Goal: Transaction & Acquisition: Obtain resource

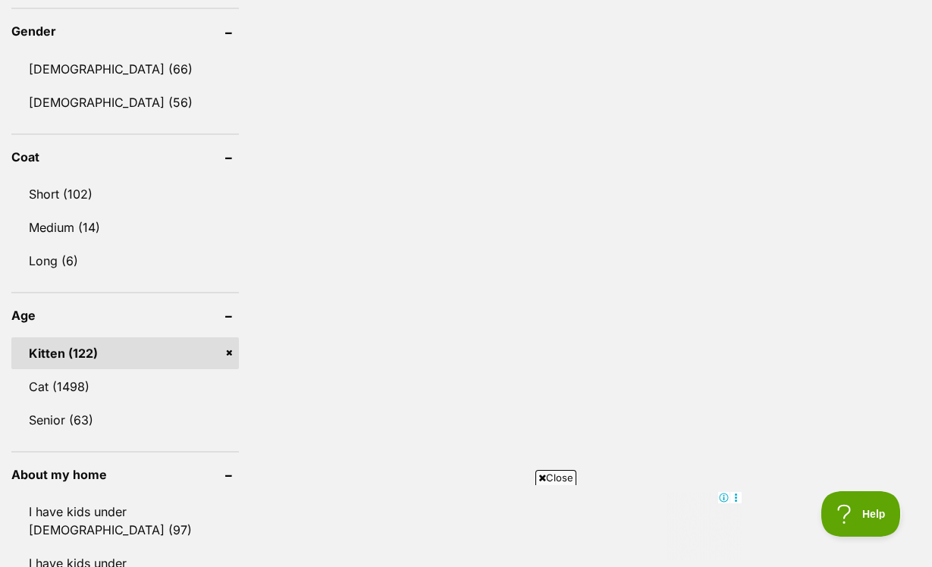
scroll to position [1369, 0]
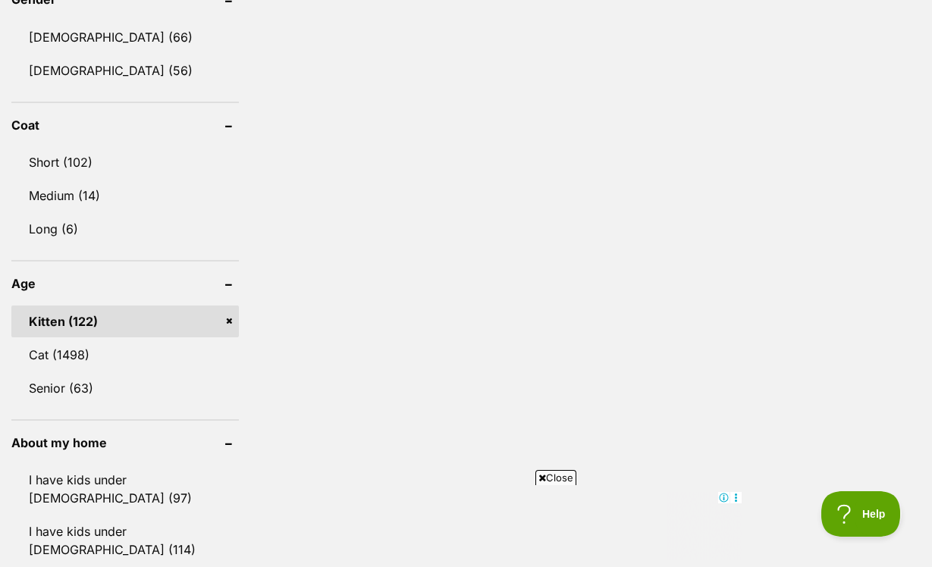
click at [74, 306] on link "Kitten (122)" at bounding box center [124, 322] width 227 height 32
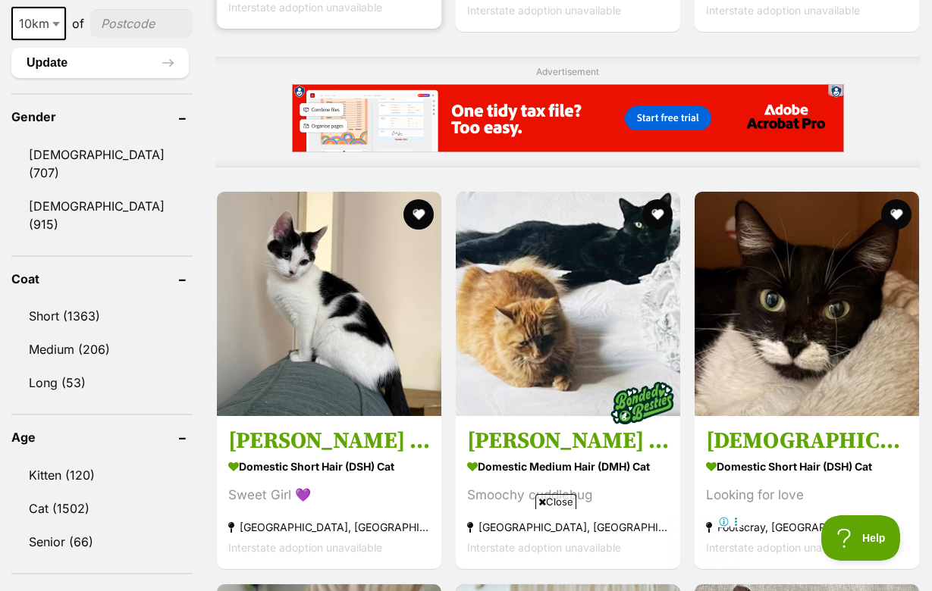
scroll to position [1345, 0]
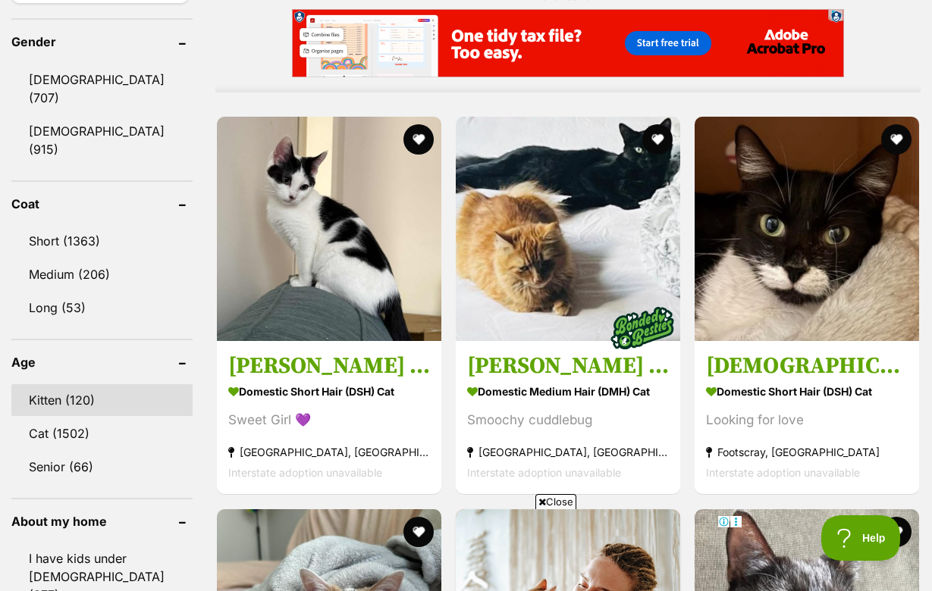
click at [36, 384] on link "Kitten (120)" at bounding box center [101, 400] width 181 height 32
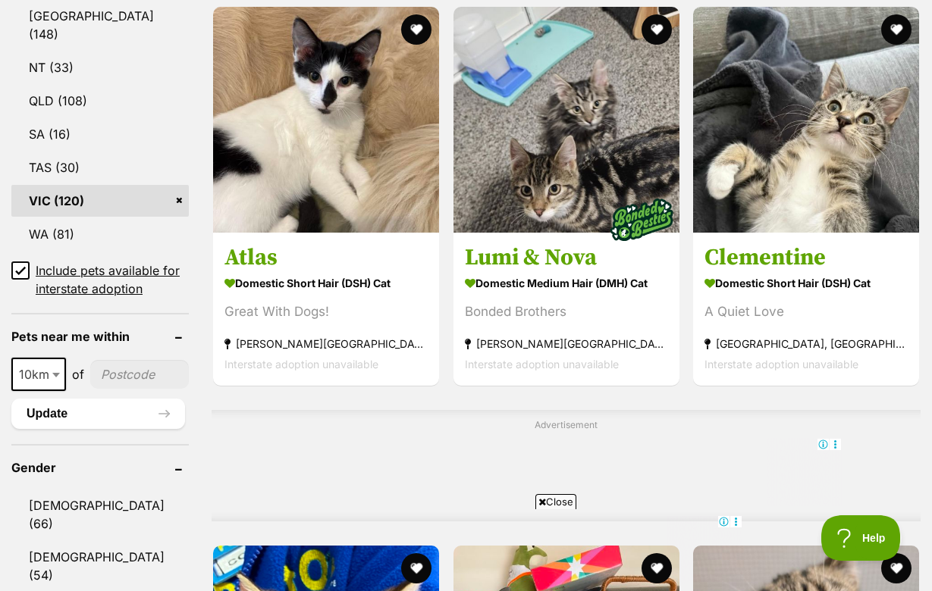
scroll to position [887, 0]
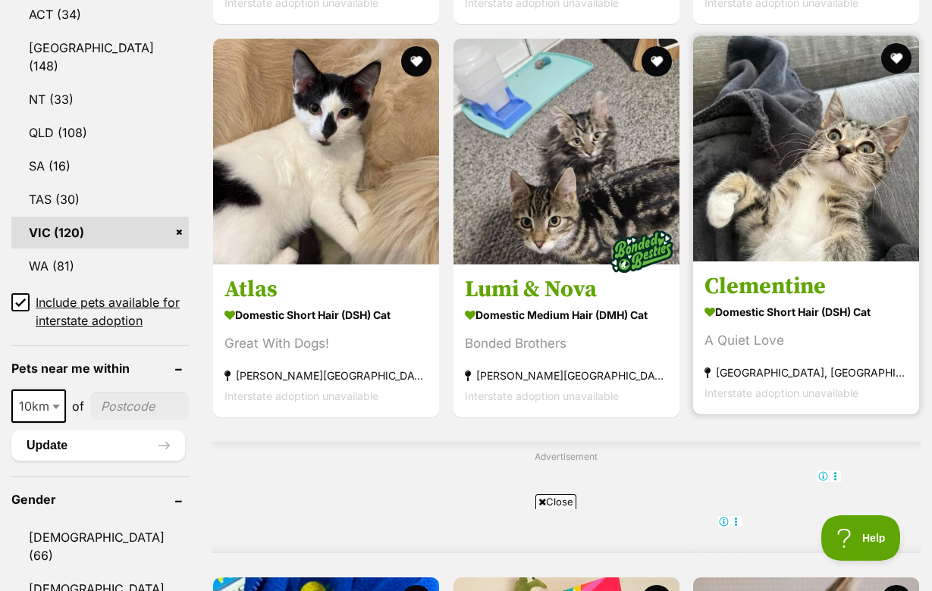
click at [785, 272] on h3 "Clementine" at bounding box center [805, 286] width 203 height 29
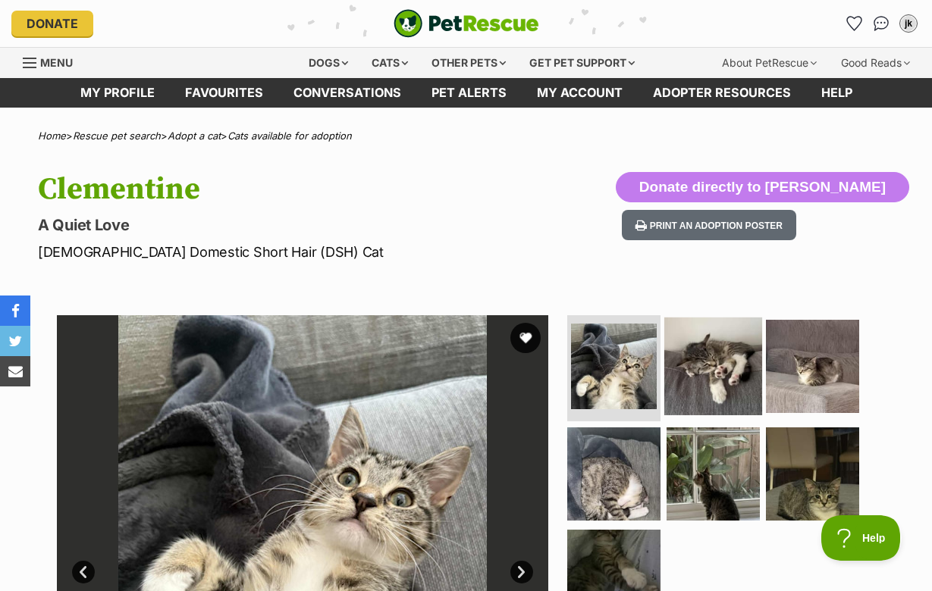
click at [700, 359] on img at bounding box center [713, 367] width 98 height 98
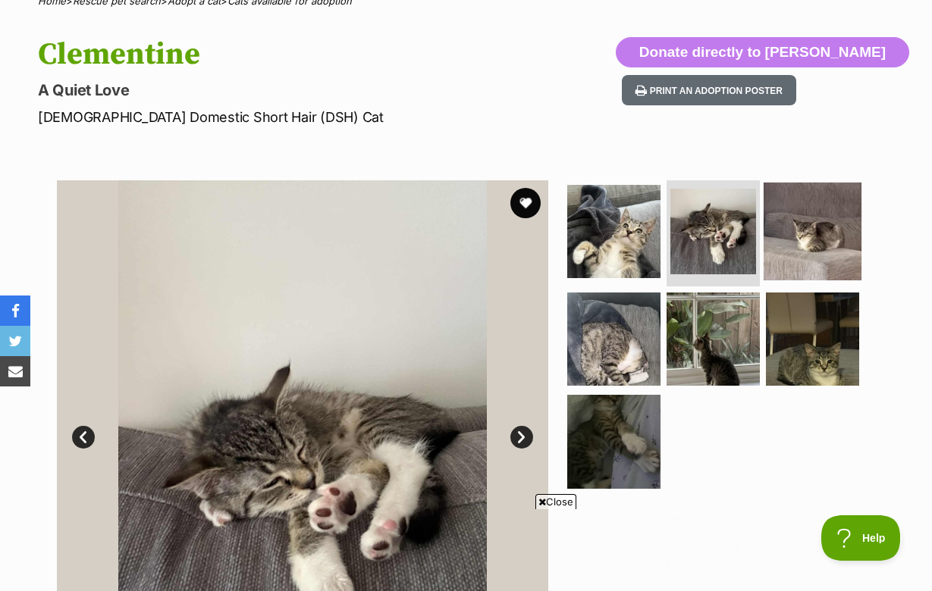
click at [791, 259] on img at bounding box center [812, 232] width 98 height 98
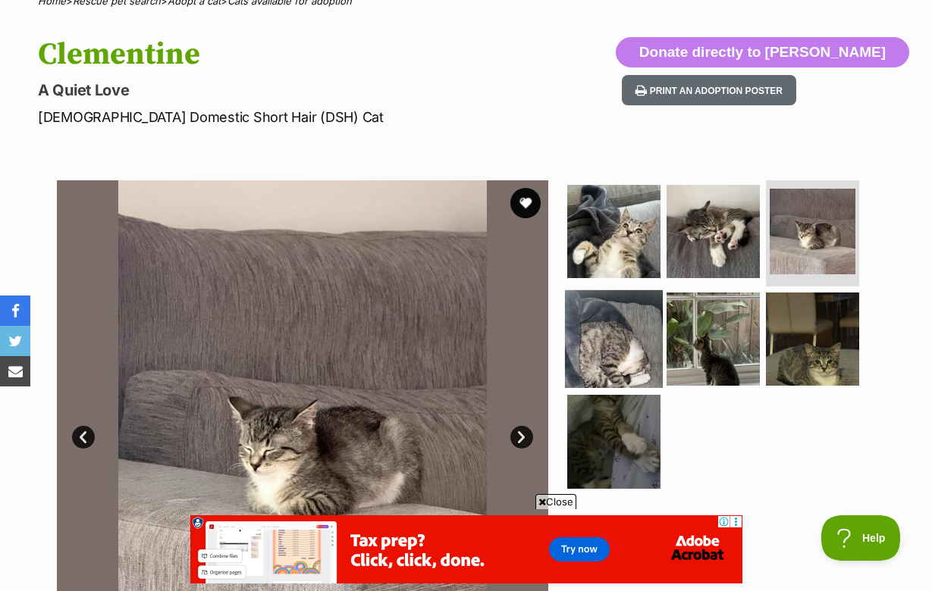
click at [615, 319] on img at bounding box center [614, 339] width 98 height 98
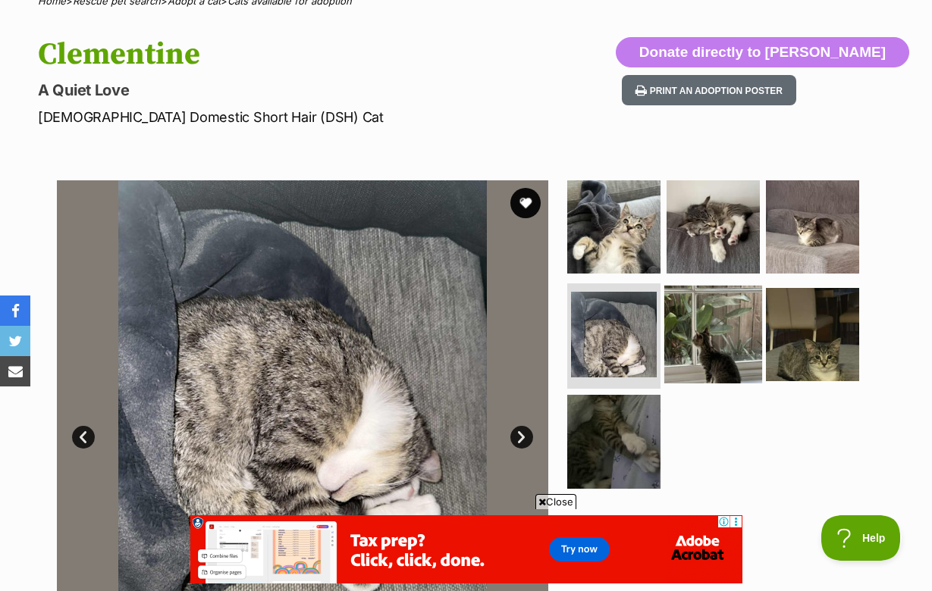
click at [709, 334] on img at bounding box center [713, 334] width 98 height 98
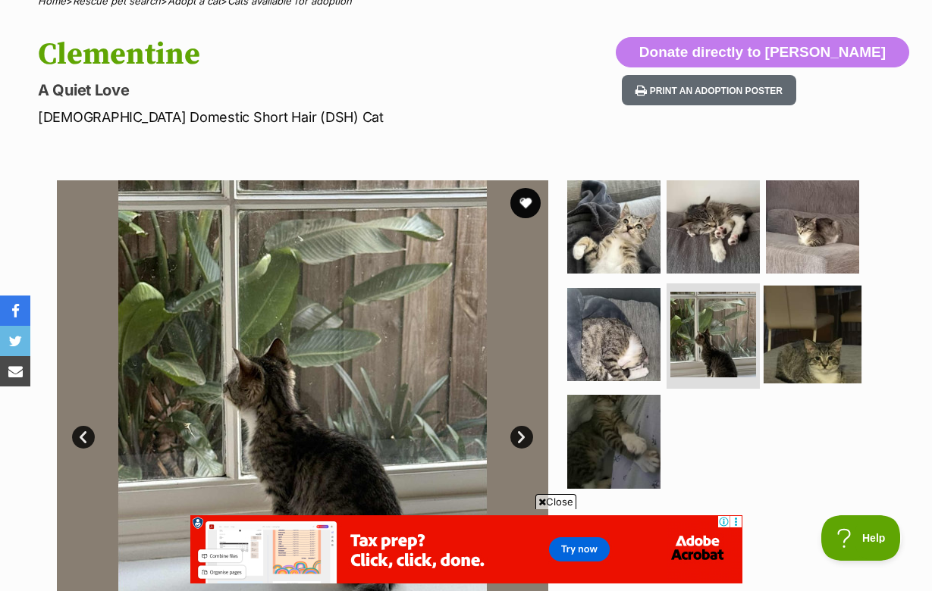
click at [820, 338] on img at bounding box center [812, 334] width 98 height 98
